Goal: Information Seeking & Learning: Learn about a topic

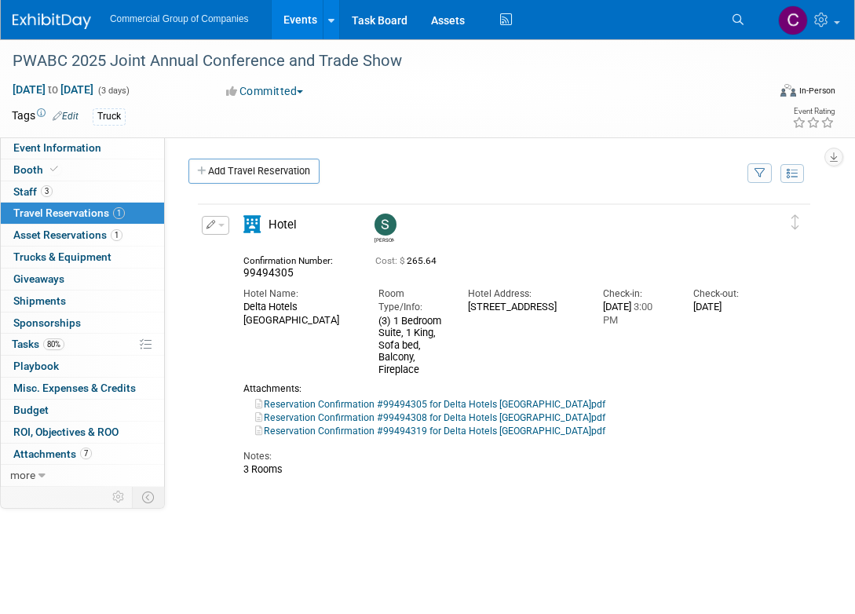
click at [60, 31] on div "Commercial Group of Companies Events Add Event Bulk Upload Events Shareable Eve…" at bounding box center [418, 19] width 810 height 39
click at [50, 25] on img at bounding box center [52, 21] width 79 height 16
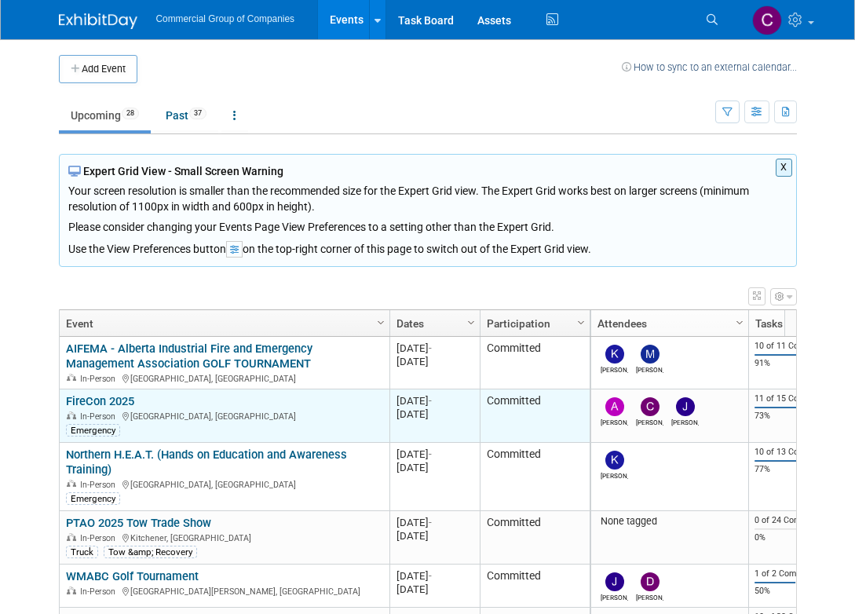
click at [112, 394] on link "FireCon 2025" at bounding box center [100, 401] width 68 height 14
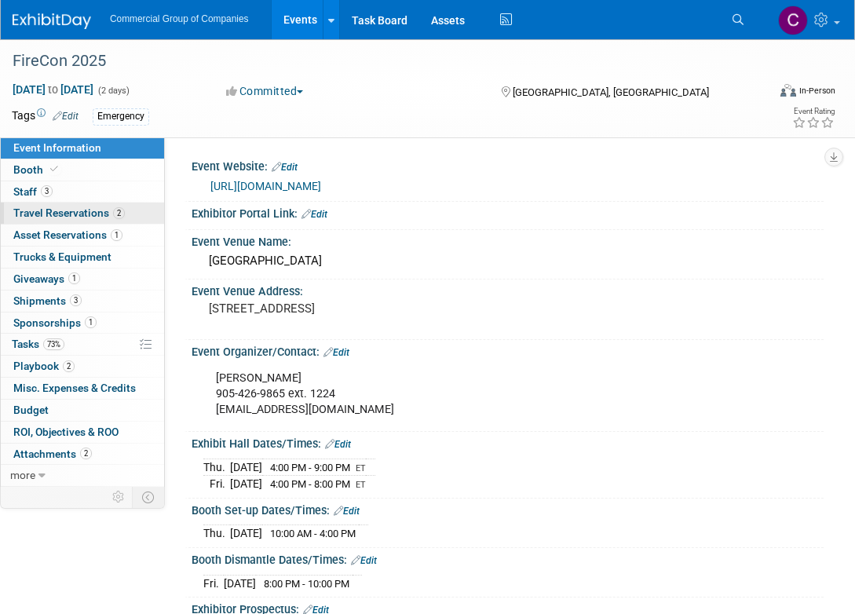
click at [90, 219] on span "Travel Reservations 2" at bounding box center [69, 213] width 112 height 13
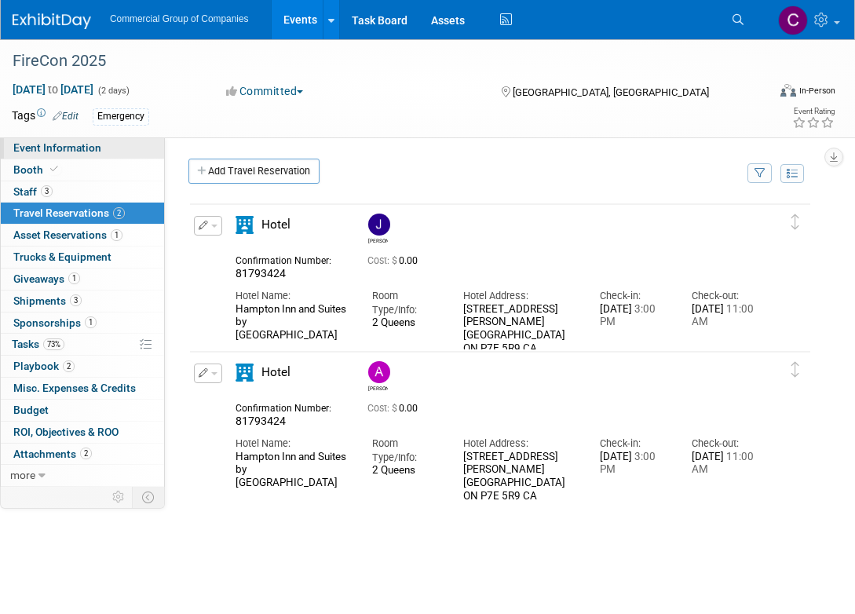
click at [104, 150] on link "Event Information" at bounding box center [82, 147] width 163 height 21
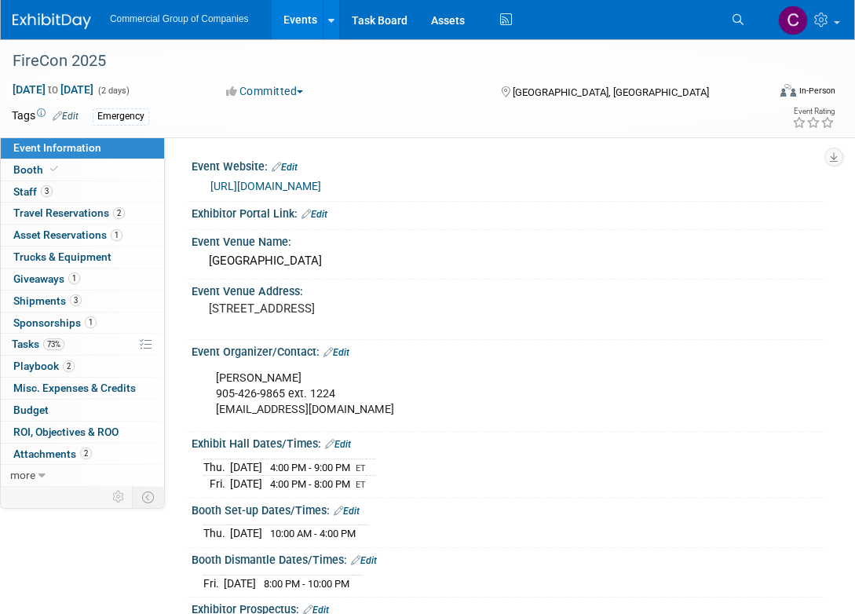
scroll to position [127, 0]
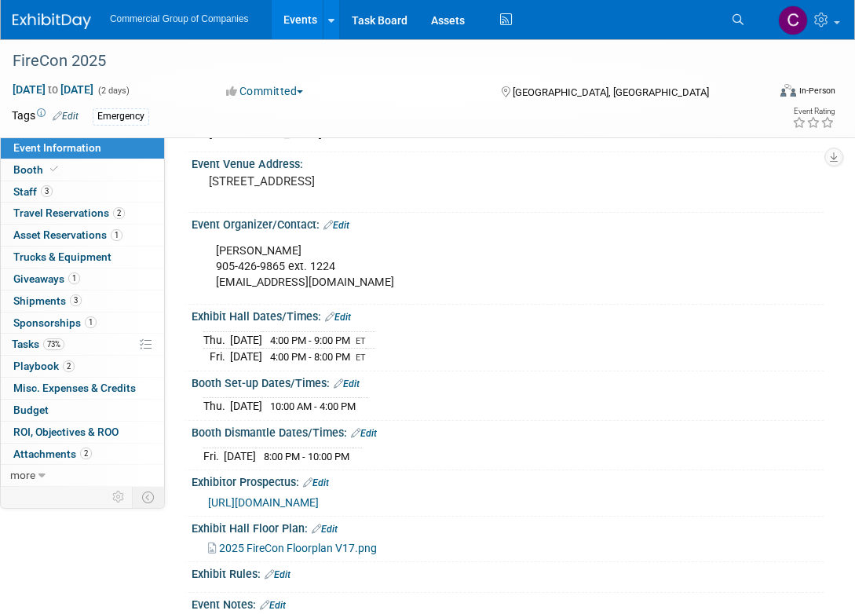
click at [319, 496] on span "[URL][DOMAIN_NAME]" at bounding box center [263, 502] width 111 height 13
click at [85, 216] on span "Travel Reservations 2" at bounding box center [69, 213] width 112 height 13
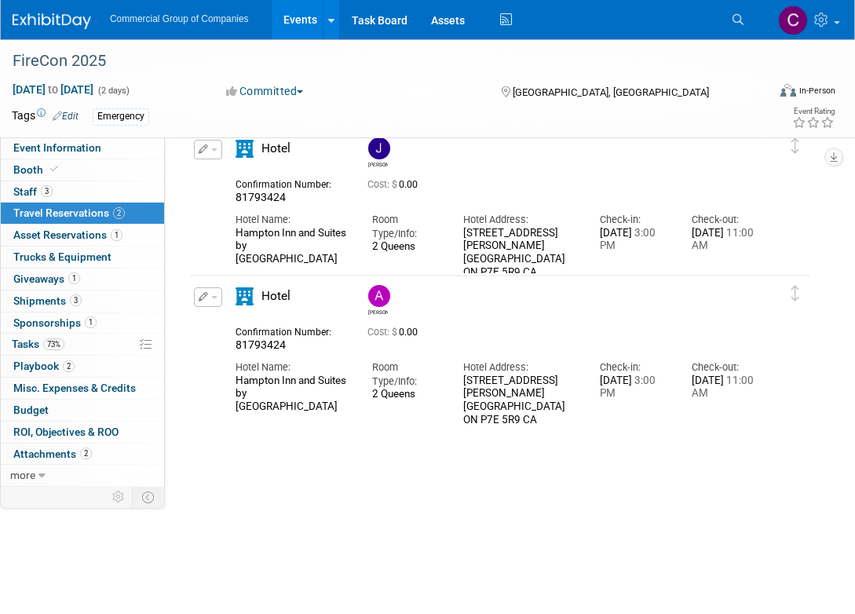
scroll to position [91, 0]
